Goal: Download file/media

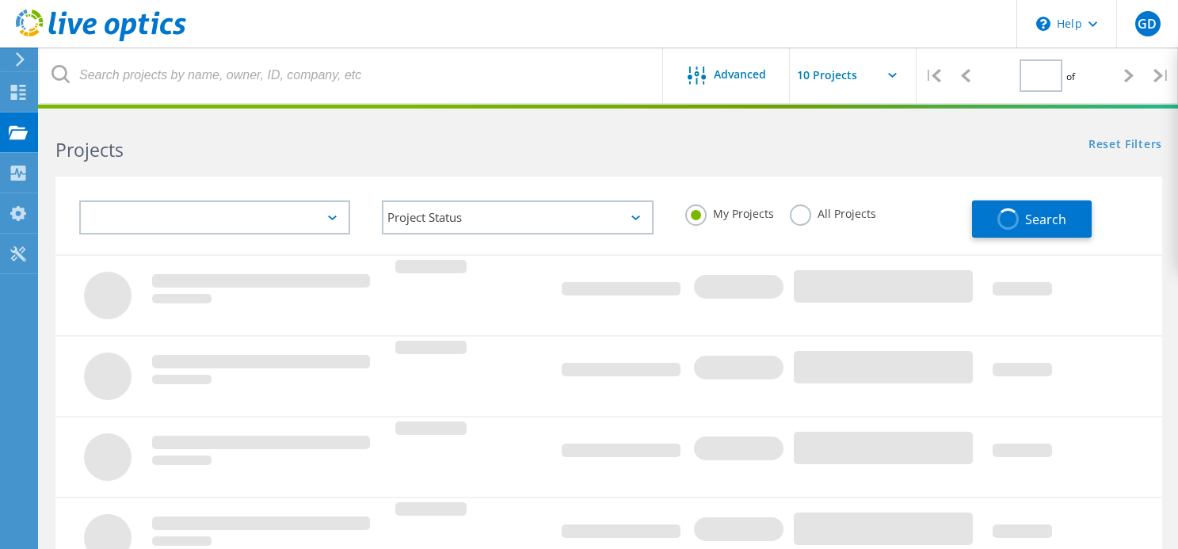
type input "1"
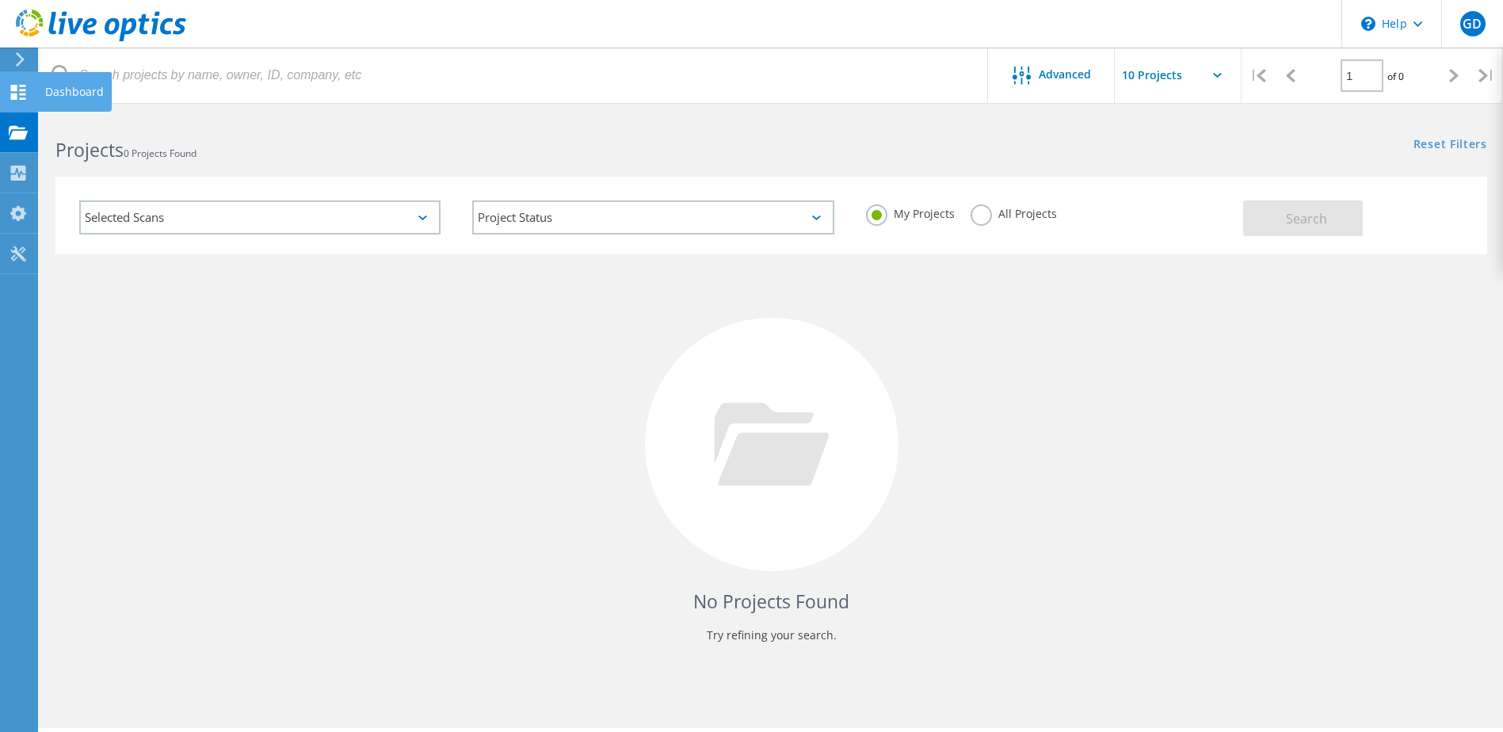
click at [25, 100] on div at bounding box center [18, 94] width 19 height 17
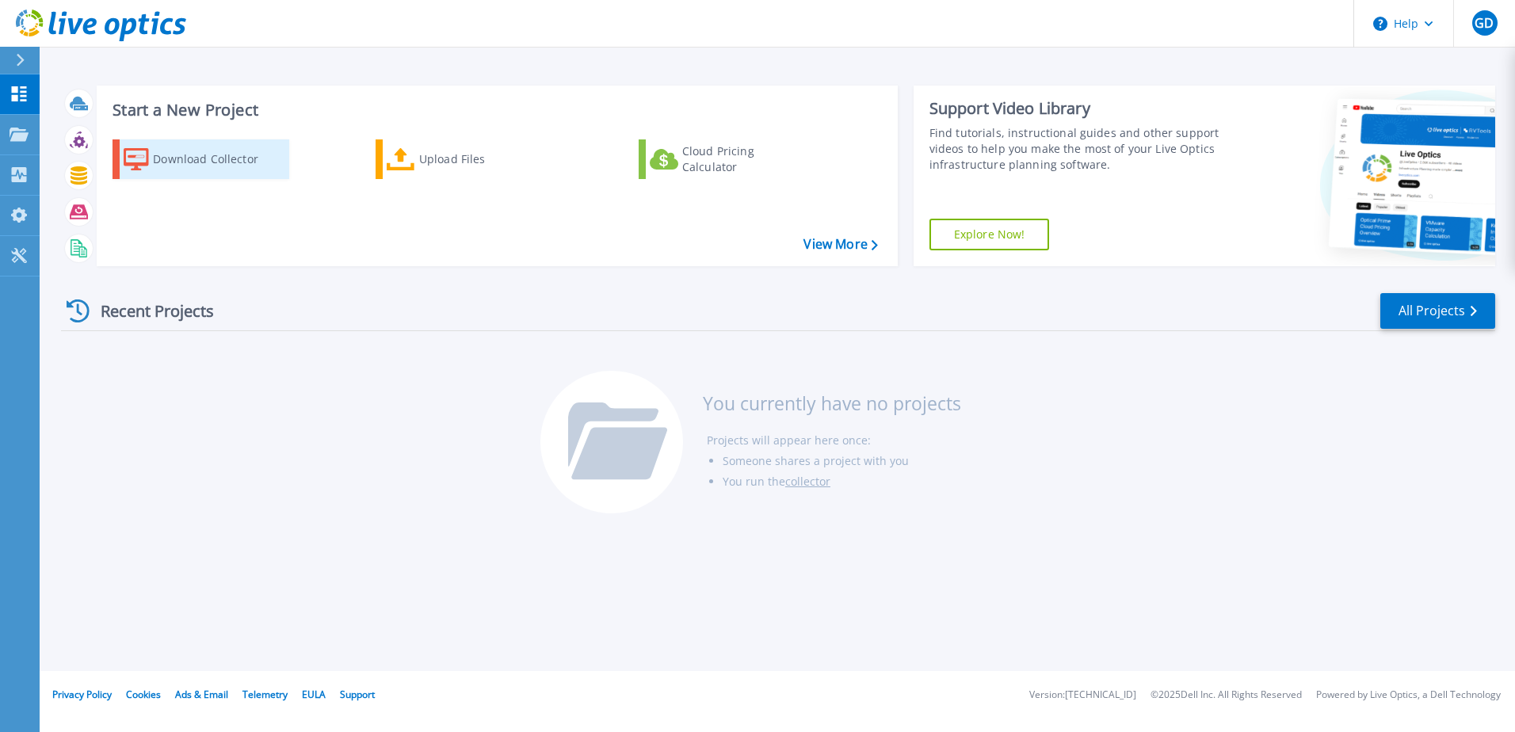
click at [232, 164] on div "Download Collector" at bounding box center [216, 159] width 127 height 32
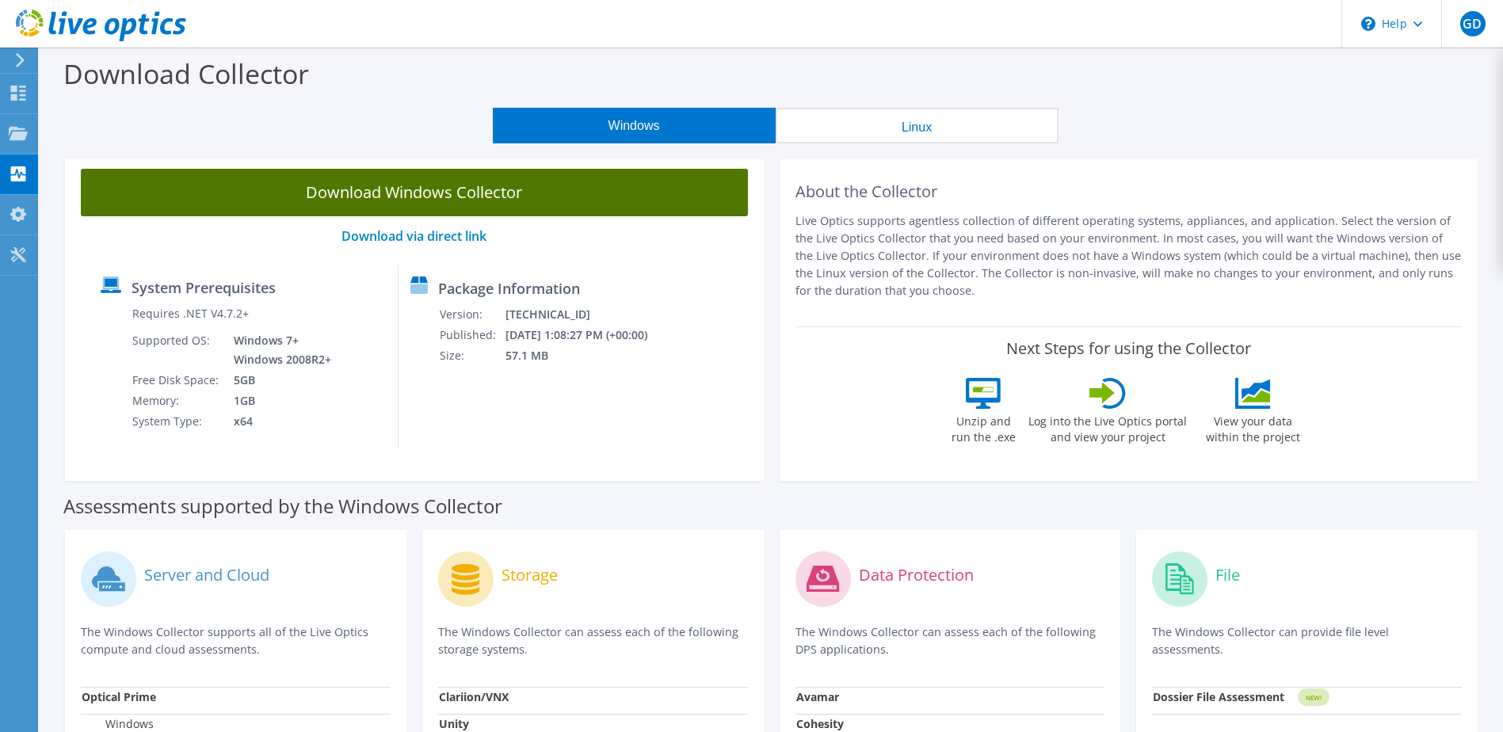
click at [452, 193] on link "Download Windows Collector" at bounding box center [414, 193] width 667 height 48
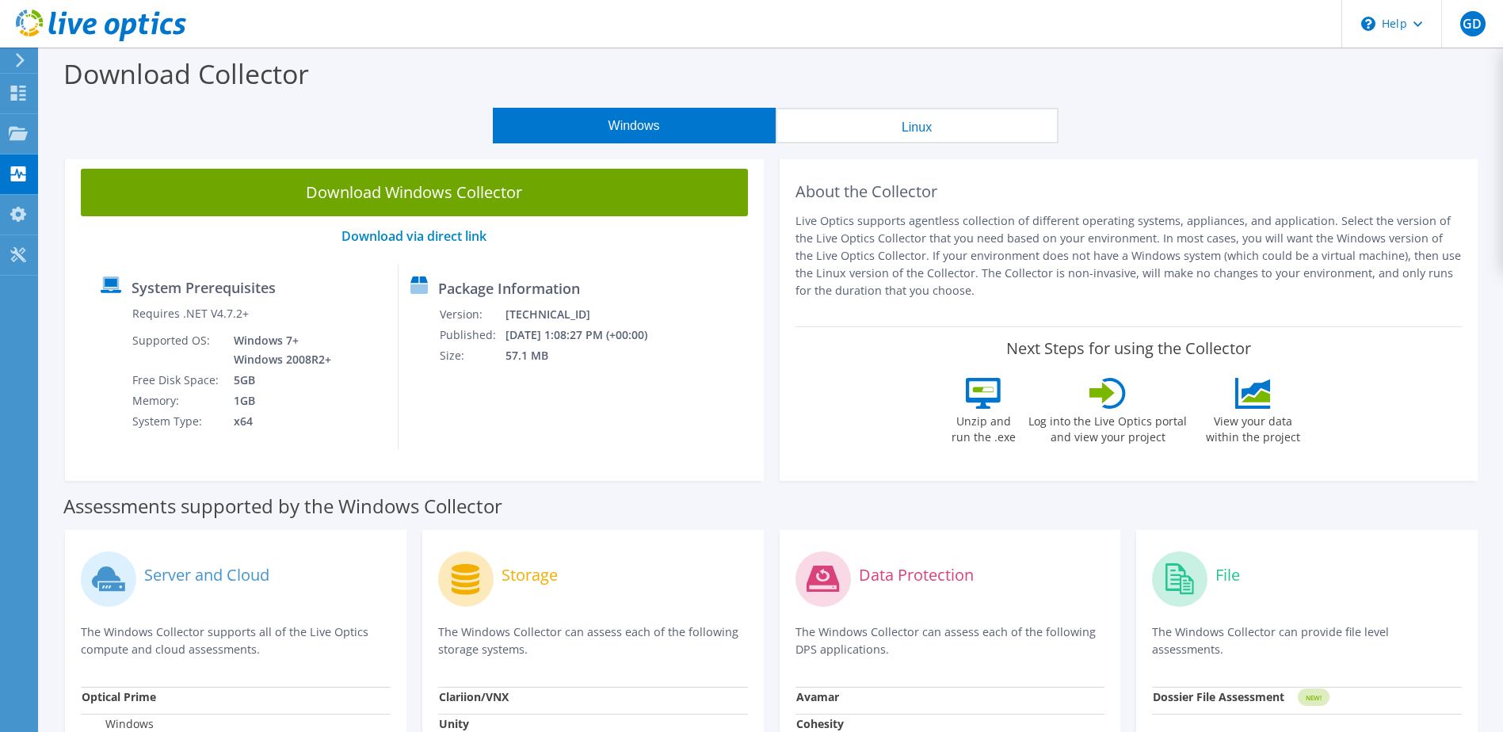
click at [260, 139] on div "Windows Linux" at bounding box center [775, 126] width 1440 height 36
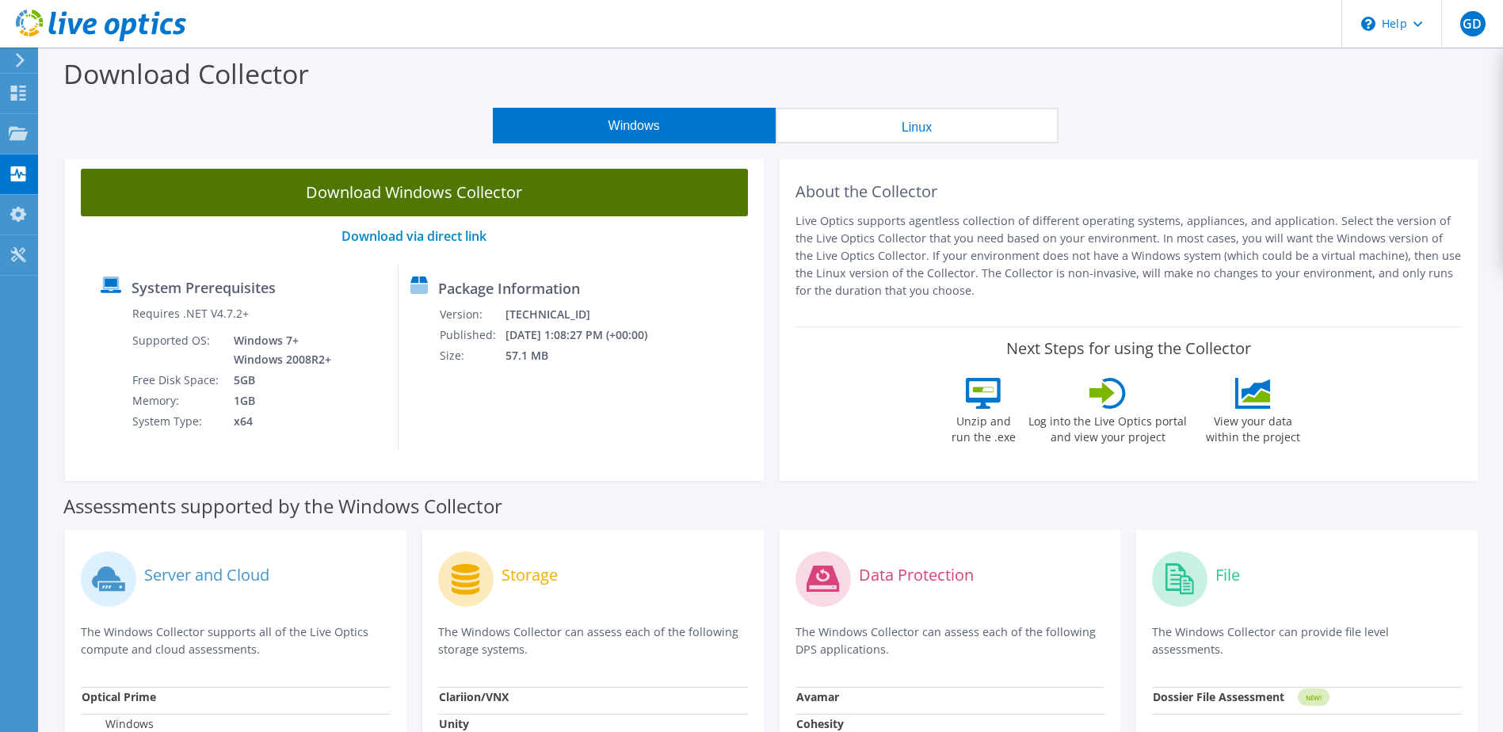
click at [281, 194] on link "Download Windows Collector" at bounding box center [414, 193] width 667 height 48
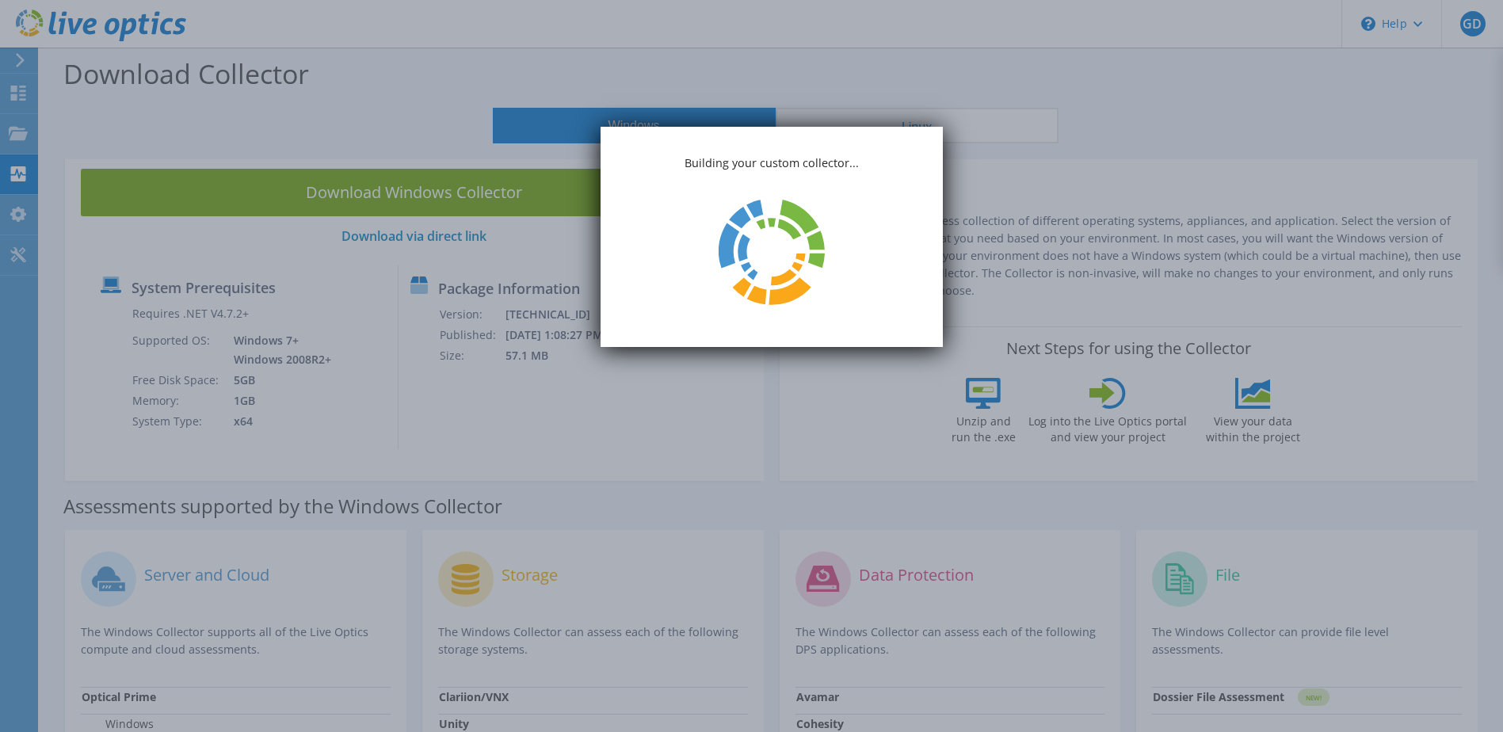
click at [811, 158] on p "Building your custom collector..." at bounding box center [772, 163] width 342 height 17
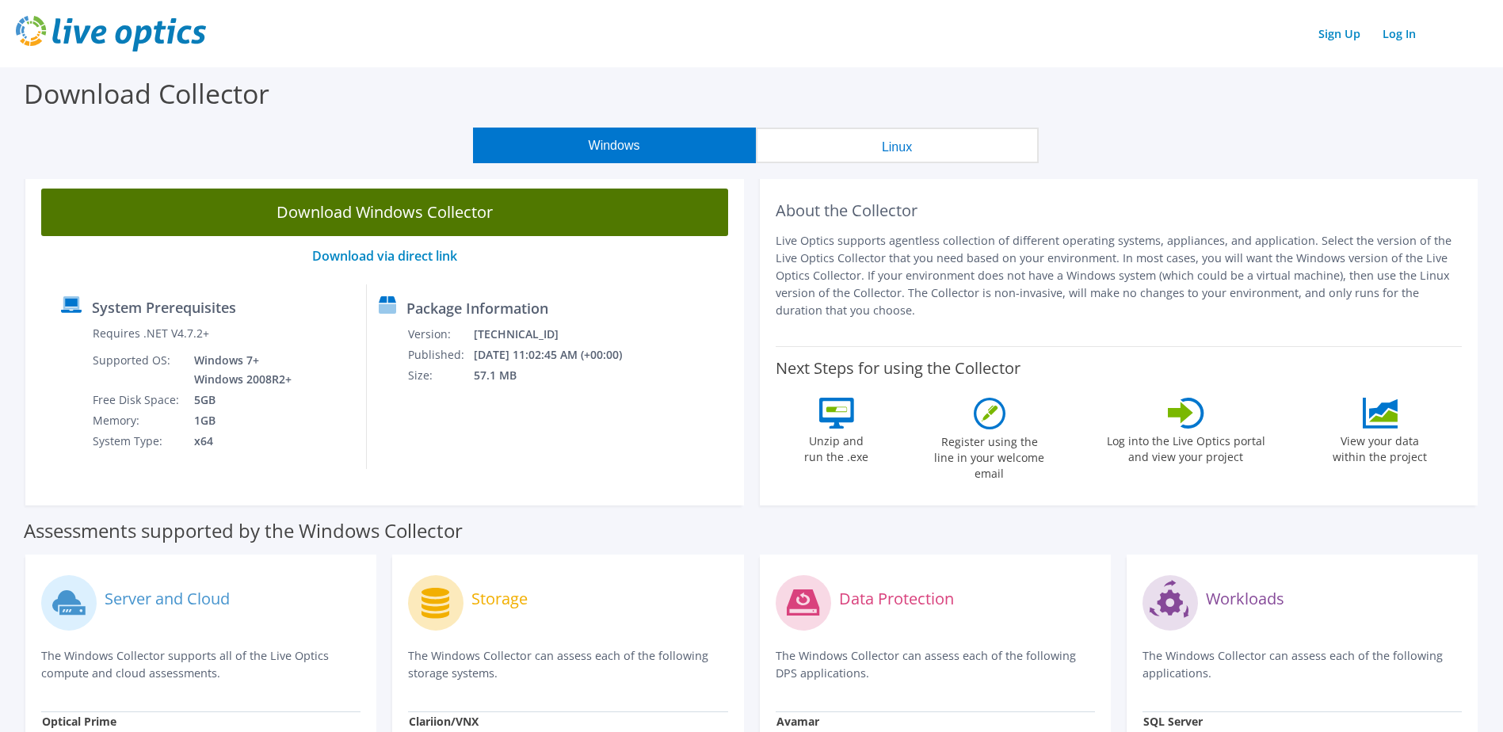
click at [584, 208] on link "Download Windows Collector" at bounding box center [384, 213] width 687 height 48
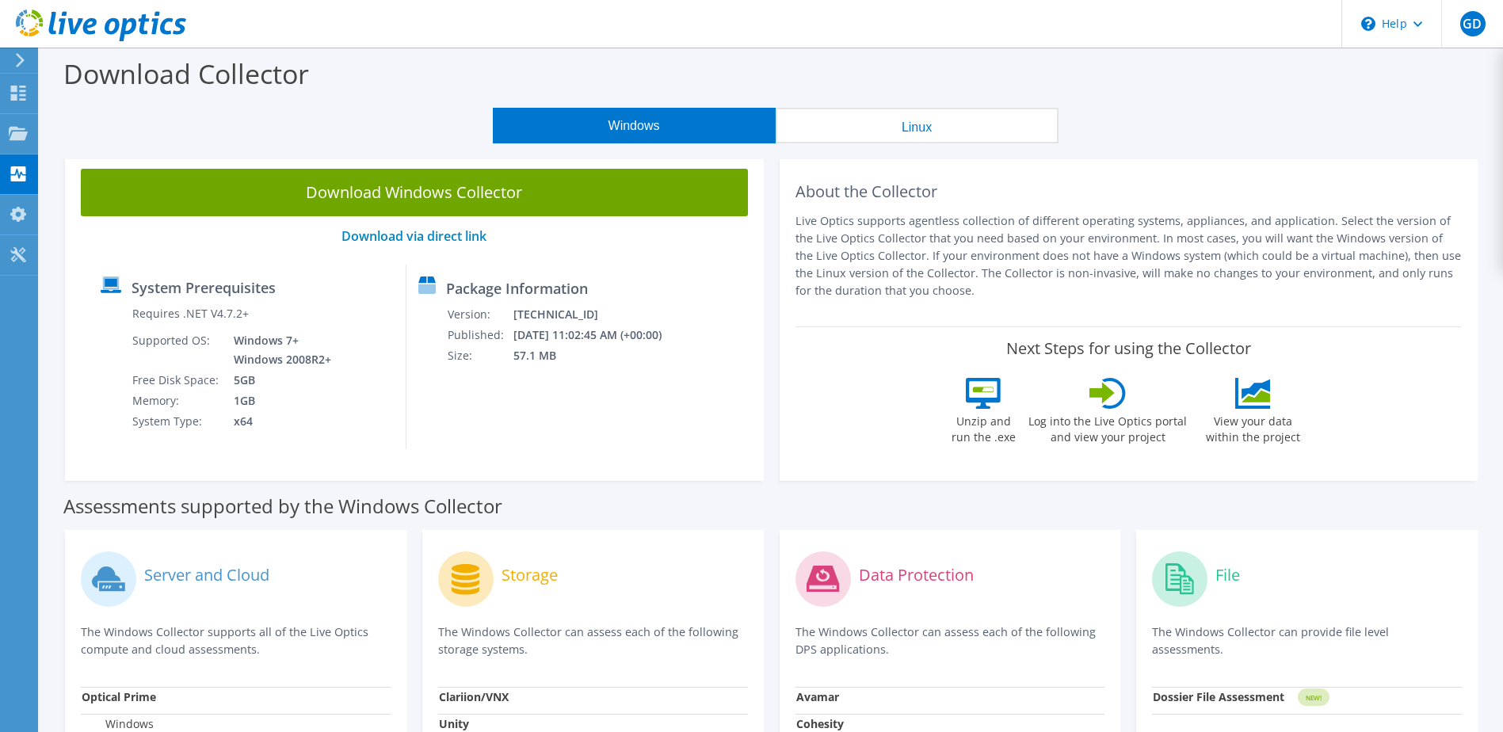
click at [519, 197] on link "Download Windows Collector" at bounding box center [414, 193] width 667 height 48
